Goal: Information Seeking & Learning: Check status

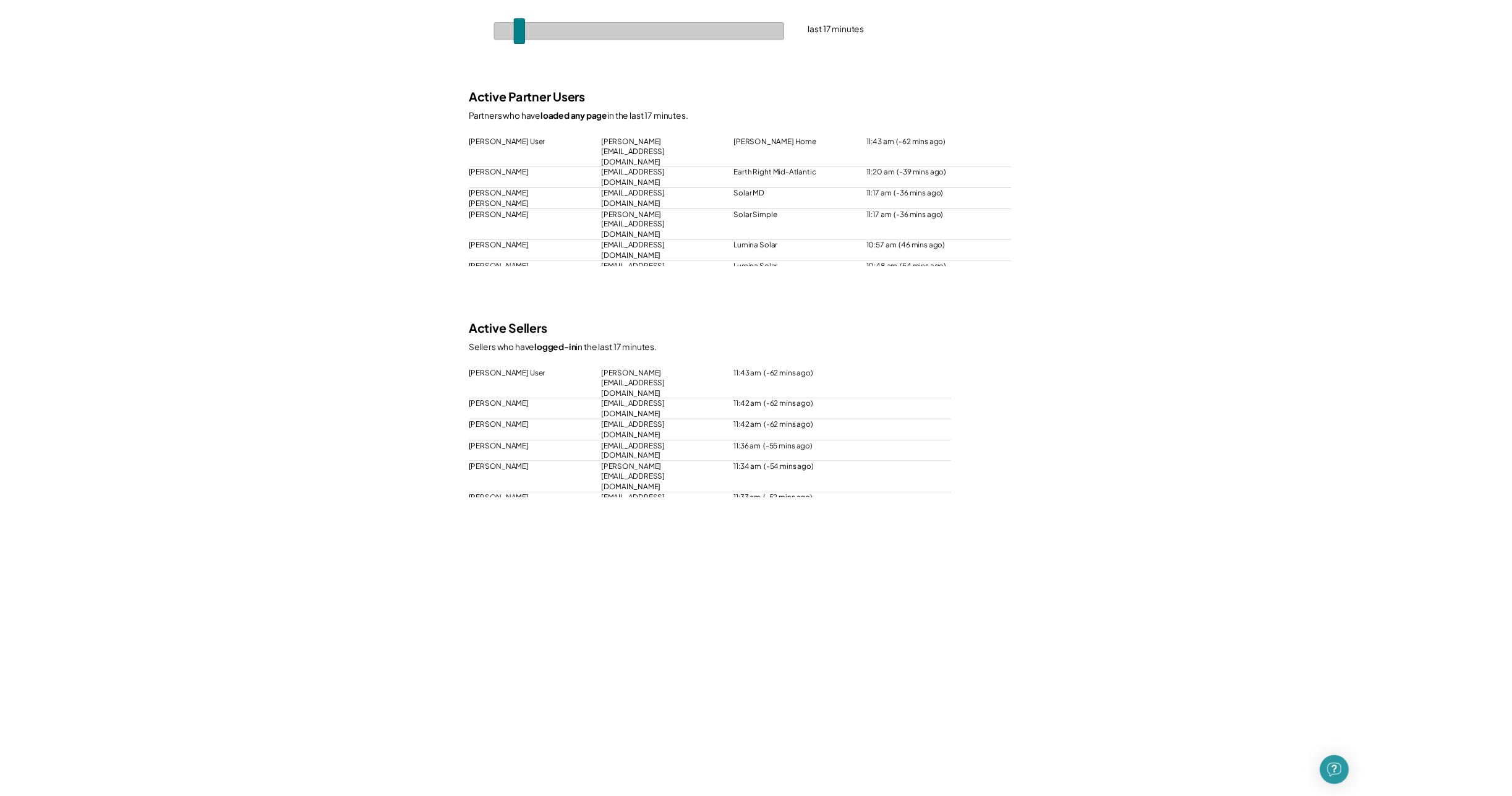
scroll to position [131, 0]
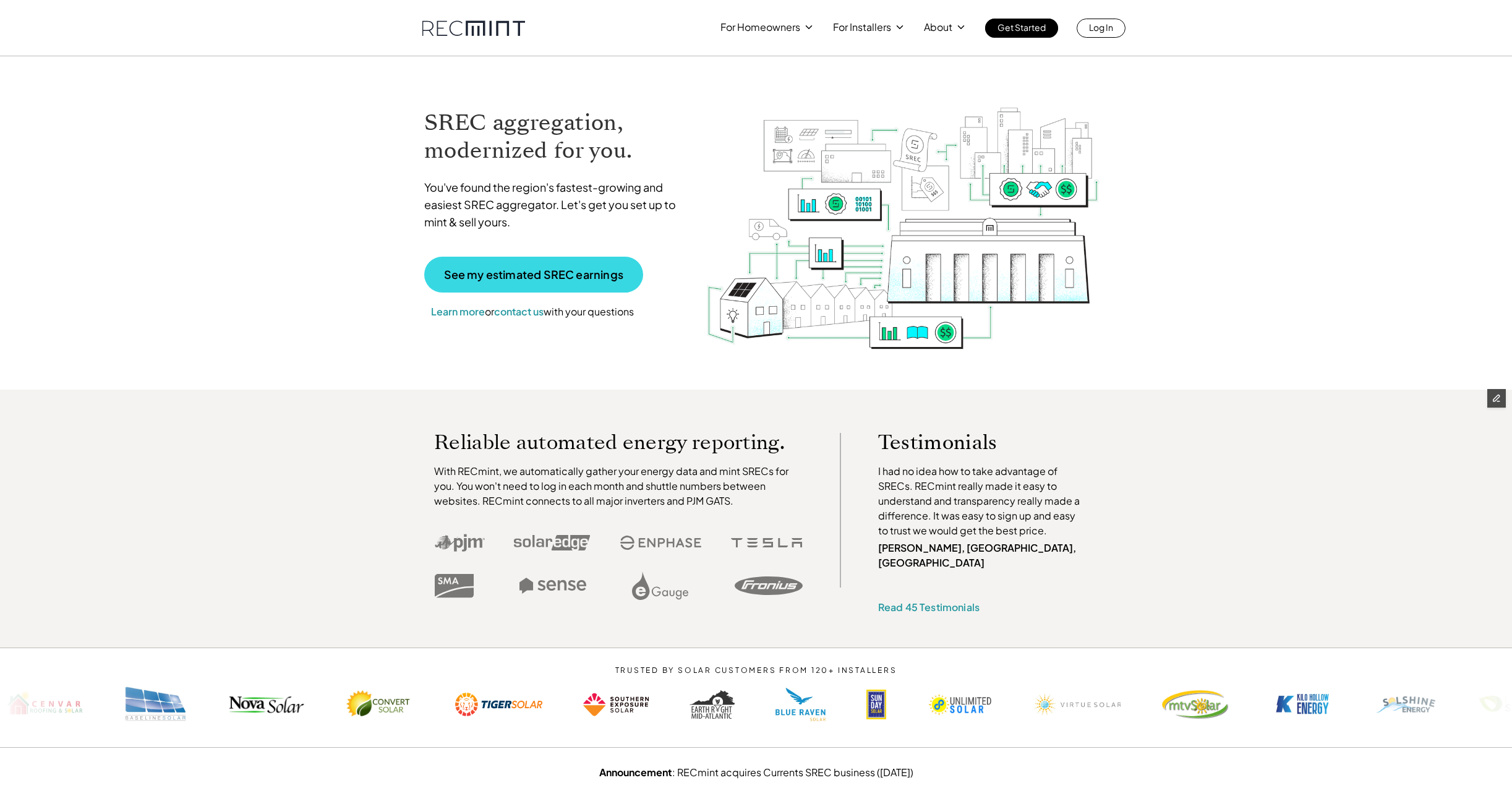
click at [473, 274] on p "See my estimated SREC earnings" at bounding box center [533, 274] width 179 height 11
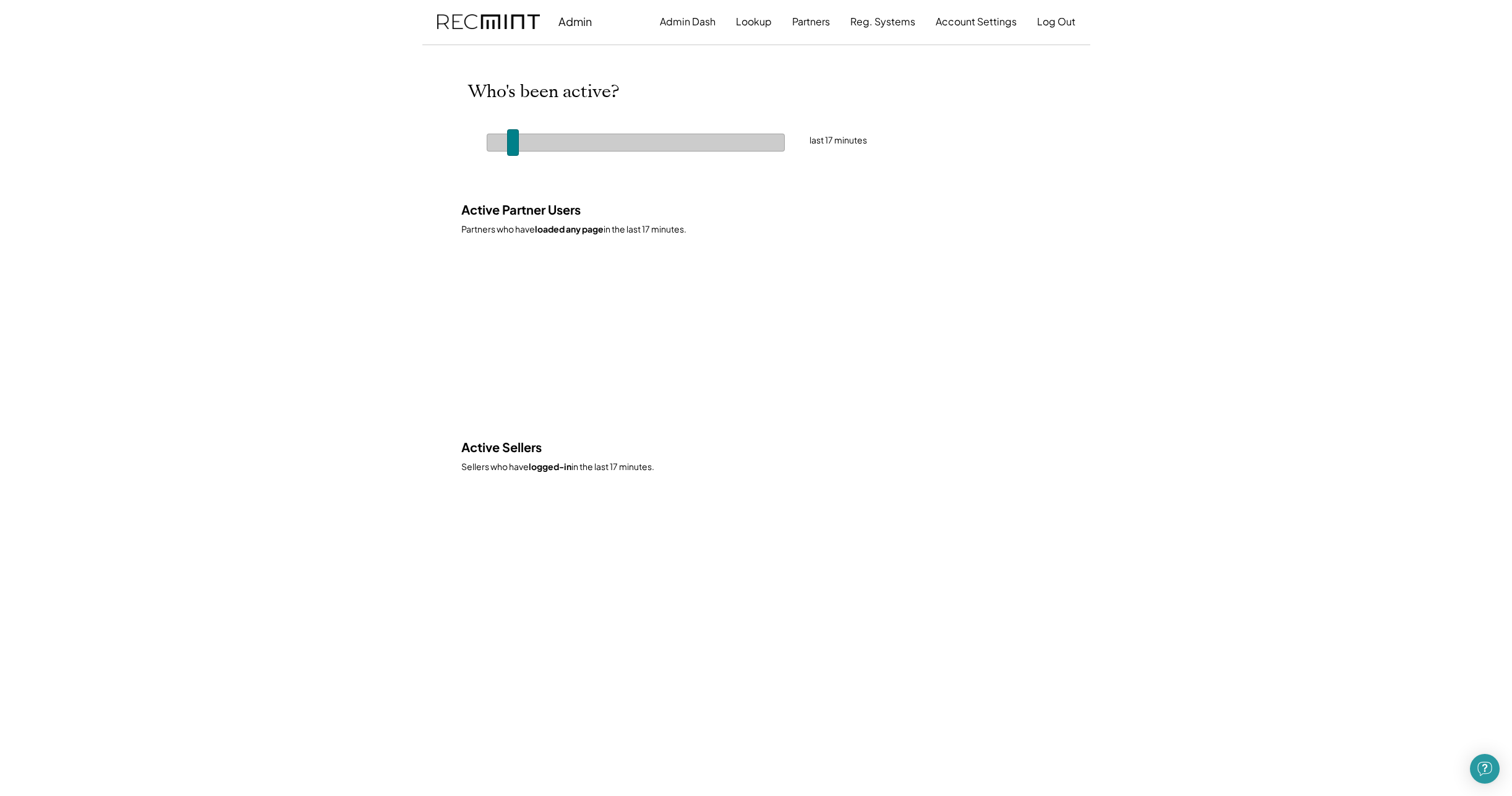
click at [517, 138] on span at bounding box center [513, 143] width 12 height 27
